Goal: Transaction & Acquisition: Purchase product/service

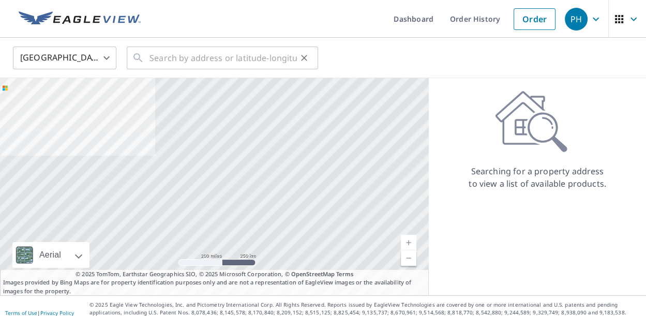
click at [130, 54] on div "​" at bounding box center [222, 58] width 191 height 23
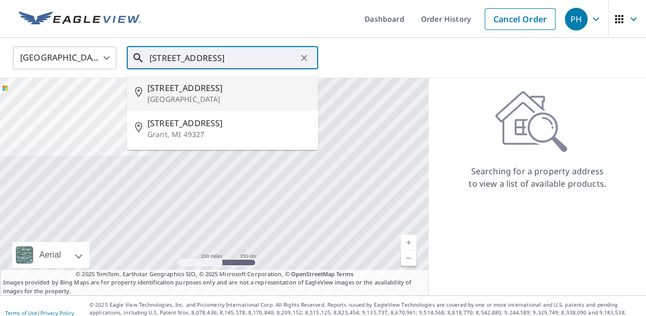
click at [184, 95] on p "[GEOGRAPHIC_DATA]" at bounding box center [228, 99] width 162 height 10
type input "[STREET_ADDRESS]"
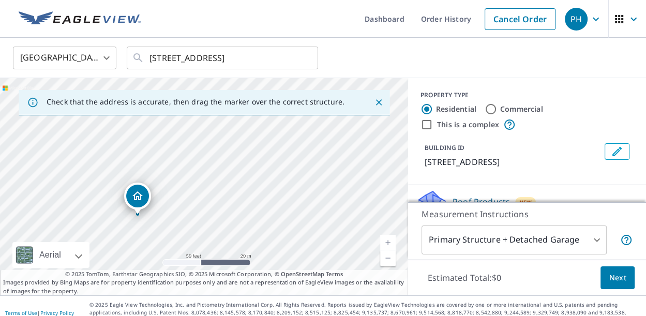
click at [130, 192] on div "[STREET_ADDRESS]" at bounding box center [204, 186] width 408 height 217
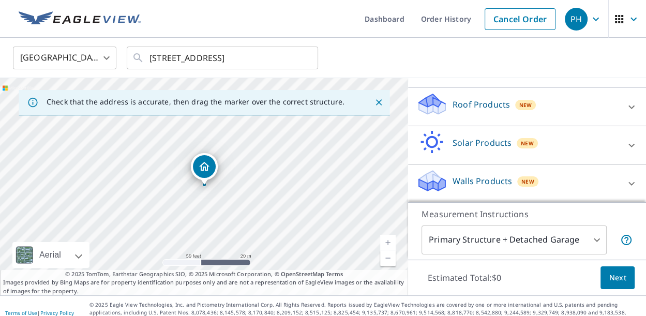
click at [440, 110] on icon at bounding box center [432, 108] width 26 height 12
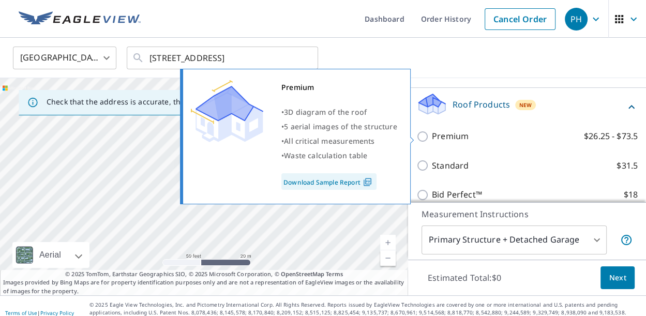
click at [423, 139] on input "Premium $26.25 - $73.5" at bounding box center [424, 136] width 16 height 12
checkbox input "true"
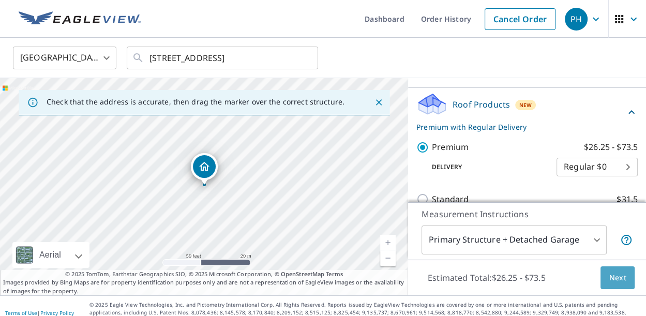
click at [619, 276] on span "Next" at bounding box center [617, 277] width 18 height 13
